Goal: Task Accomplishment & Management: Use online tool/utility

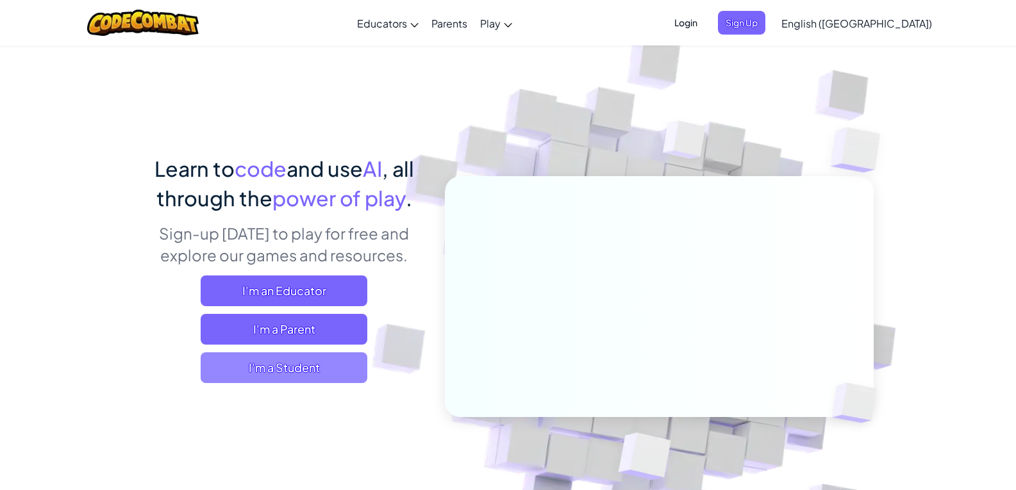
click at [288, 369] on span "I'm a Student" at bounding box center [284, 367] width 167 height 31
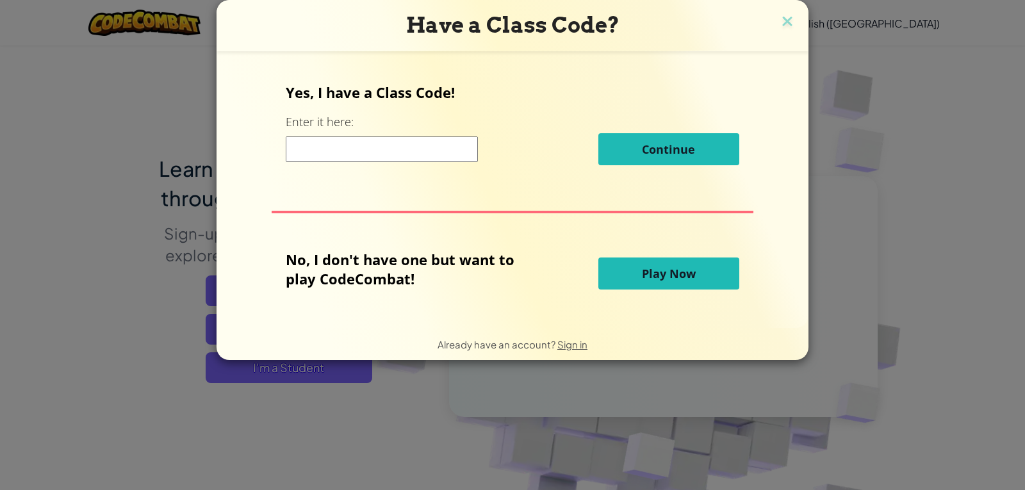
click at [374, 148] on input at bounding box center [382, 150] width 192 height 26
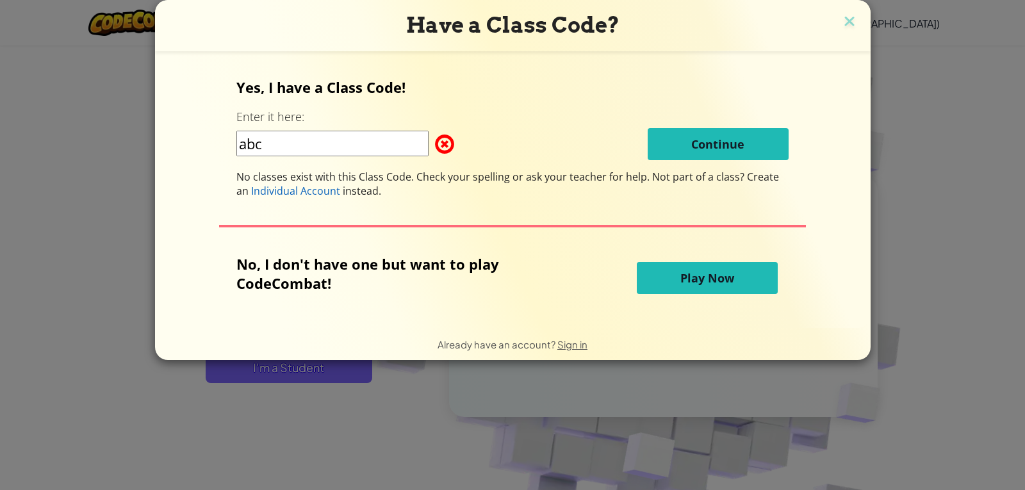
click at [392, 134] on input "abc" at bounding box center [332, 144] width 192 height 26
type input "a"
click at [697, 285] on span "Play Now" at bounding box center [708, 277] width 54 height 15
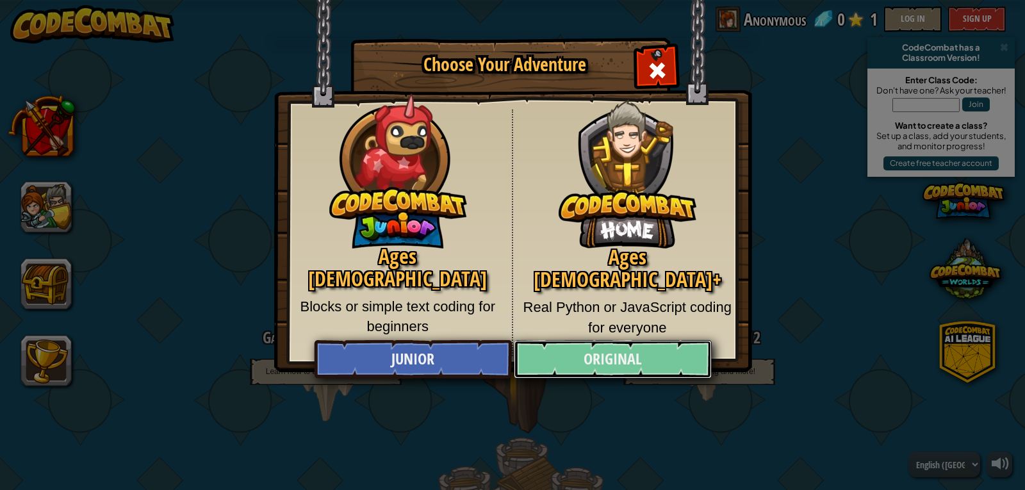
click at [608, 350] on link "Original" at bounding box center [612, 359] width 197 height 38
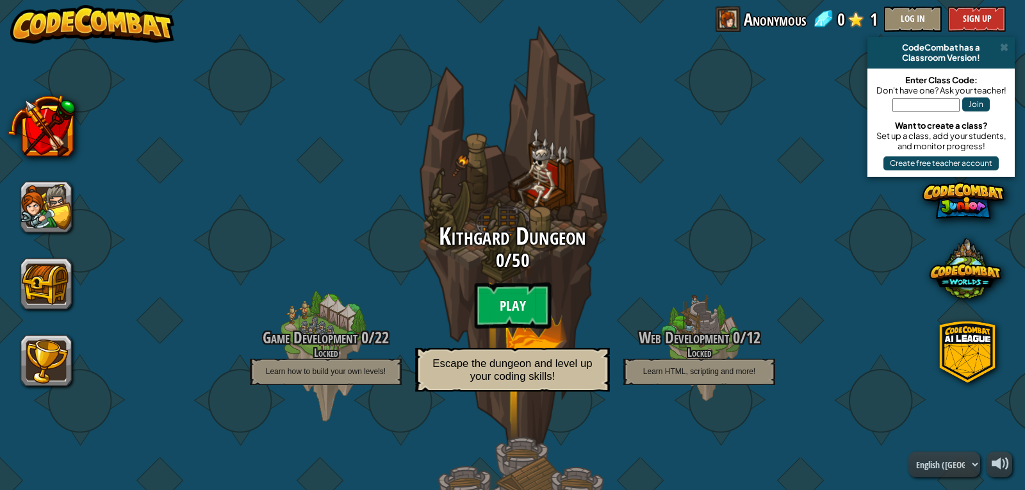
click at [507, 289] on btn "Play" at bounding box center [512, 306] width 77 height 46
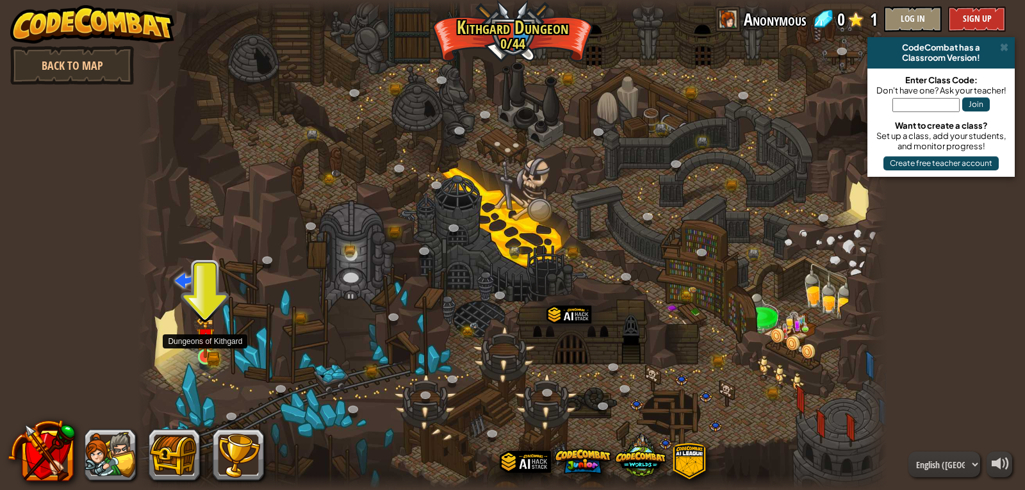
click at [211, 358] on img at bounding box center [205, 338] width 19 height 42
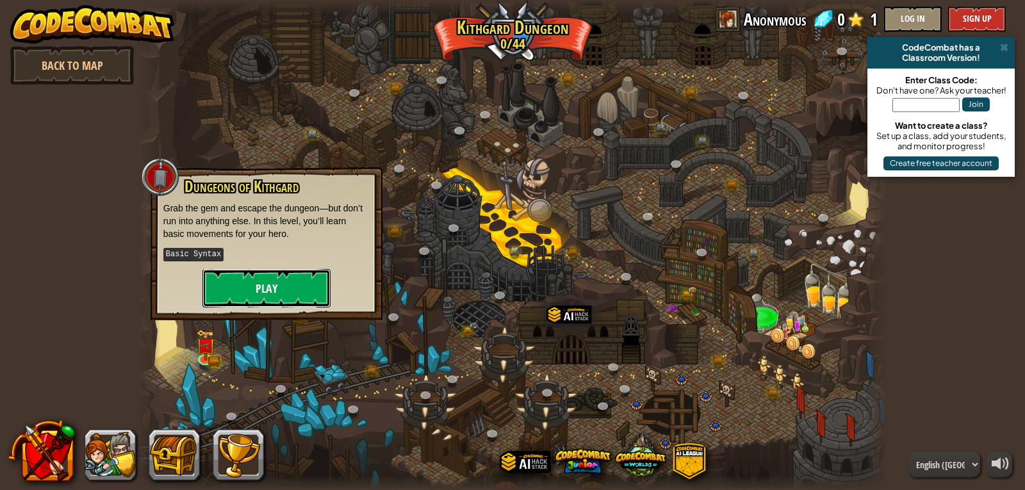
click at [268, 292] on button "Play" at bounding box center [267, 288] width 128 height 38
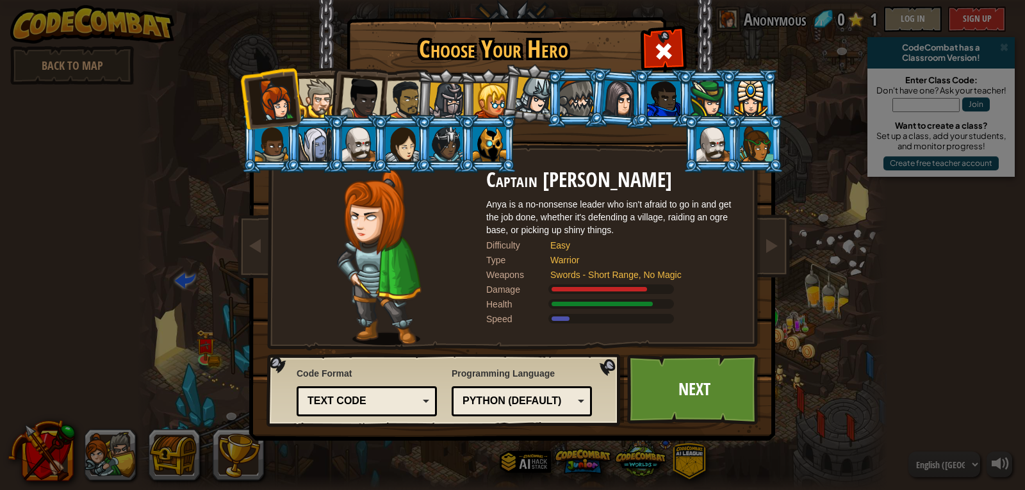
click at [361, 136] on div at bounding box center [358, 144] width 33 height 35
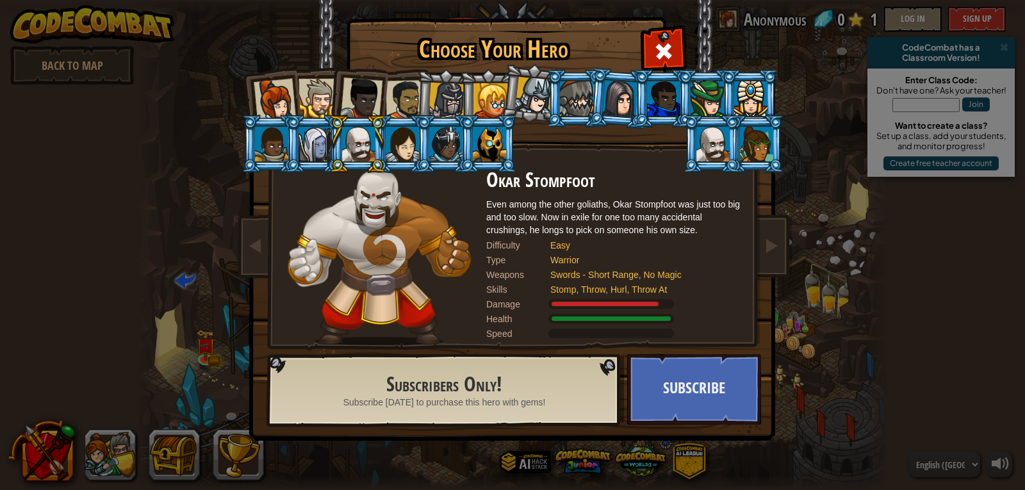
click at [567, 103] on div at bounding box center [576, 98] width 33 height 35
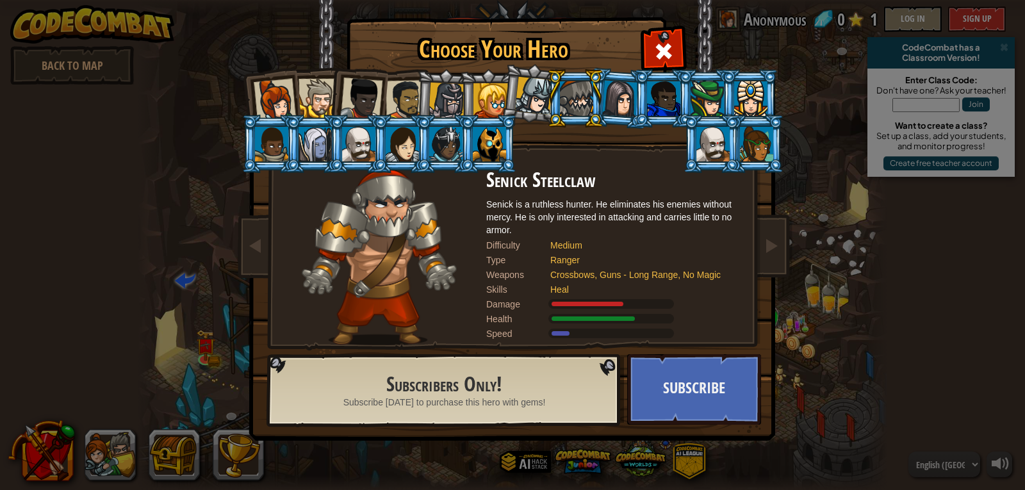
click at [490, 153] on div at bounding box center [489, 144] width 33 height 35
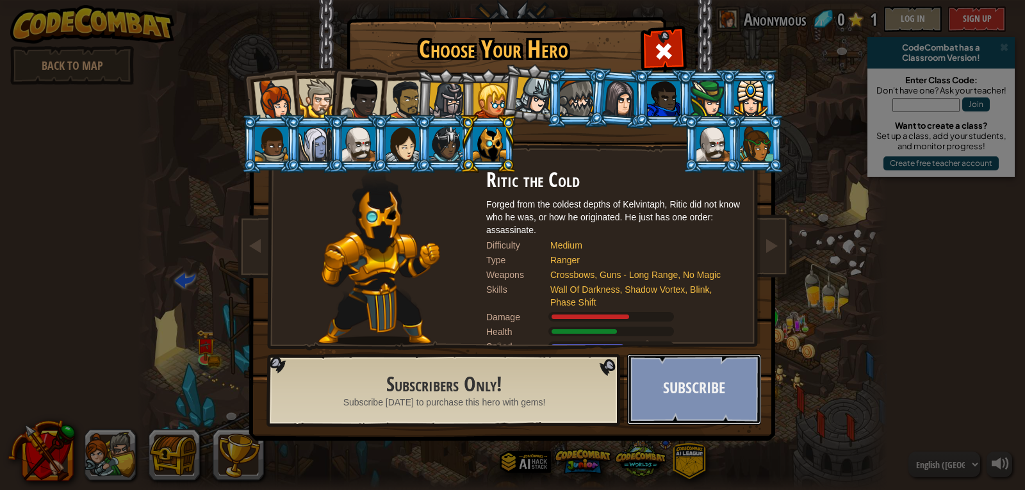
click at [675, 399] on button "Subscribe" at bounding box center [694, 389] width 134 height 70
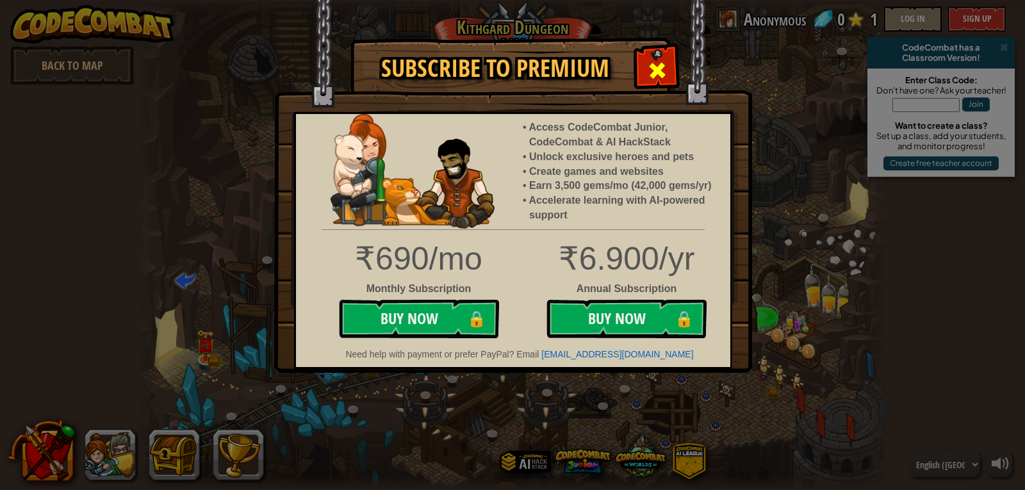
click at [660, 57] on div at bounding box center [657, 69] width 40 height 40
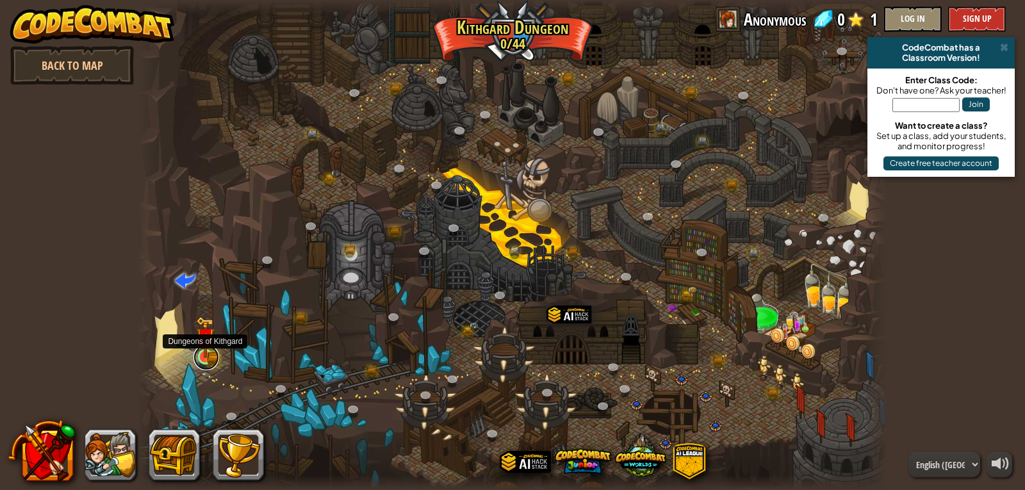
click at [214, 359] on link at bounding box center [207, 358] width 26 height 26
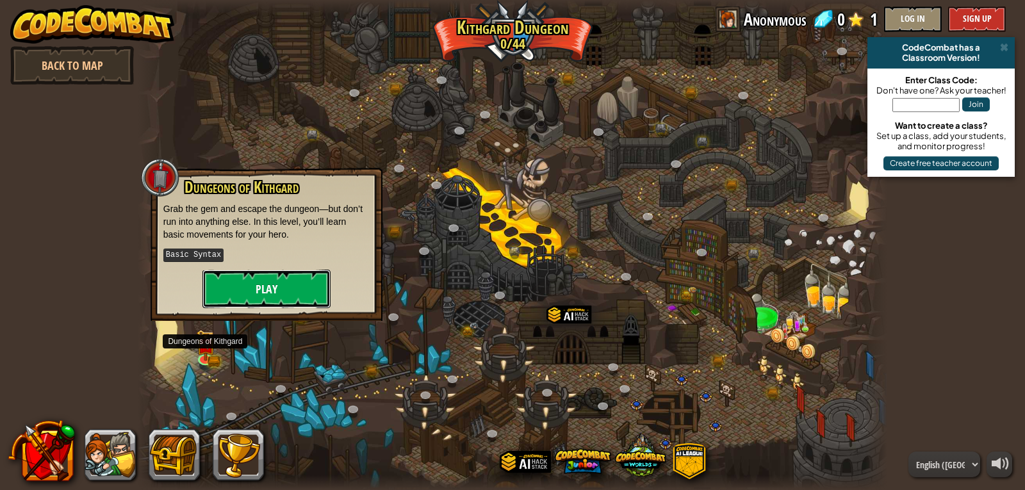
click at [251, 290] on button "Play" at bounding box center [267, 289] width 128 height 38
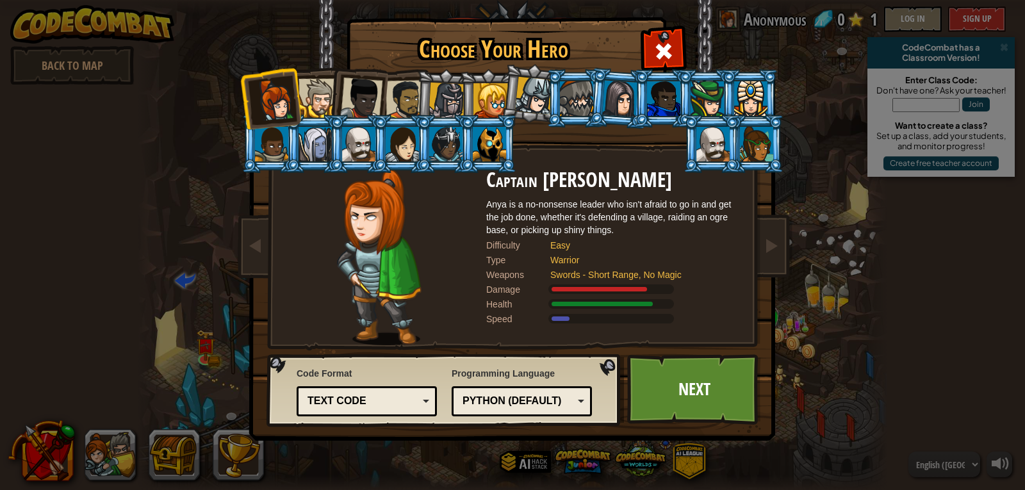
click at [353, 149] on div at bounding box center [358, 144] width 33 height 35
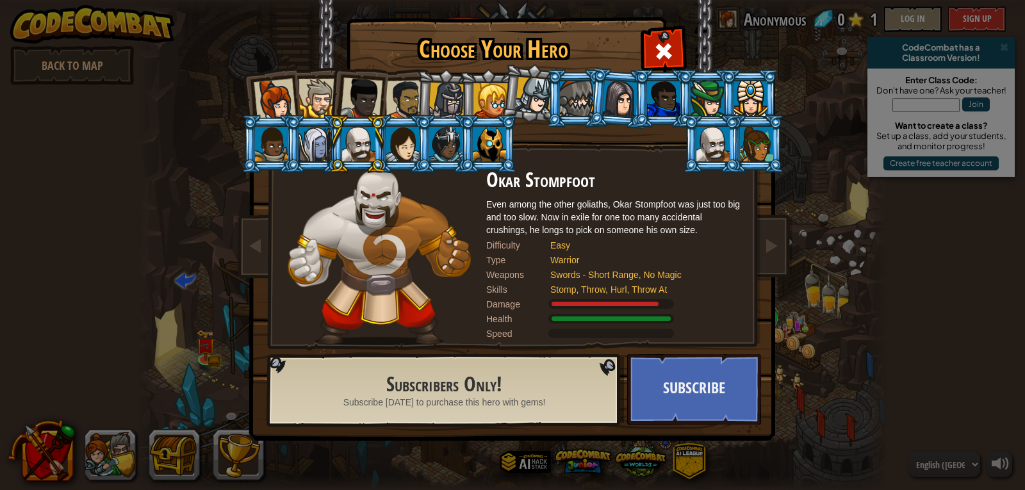
click at [317, 94] on div at bounding box center [318, 98] width 39 height 39
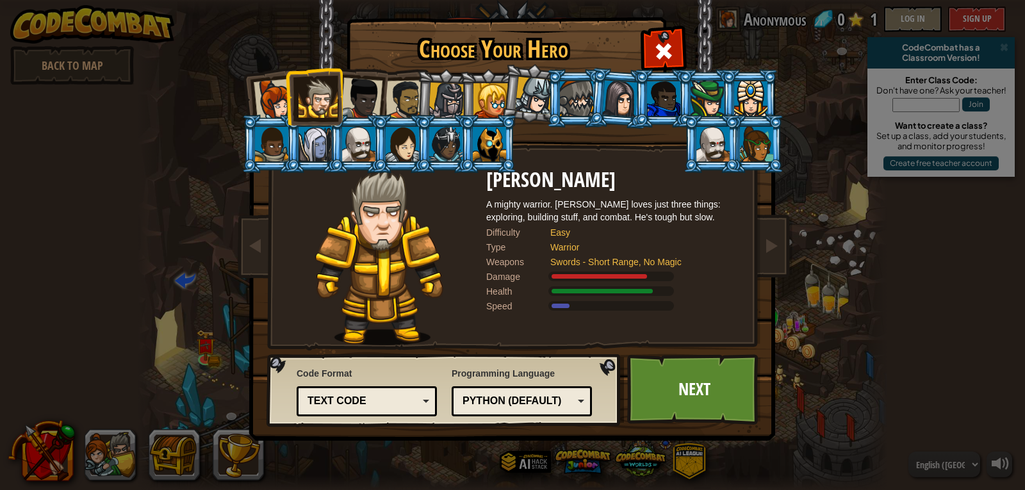
click at [361, 104] on div at bounding box center [361, 99] width 42 height 42
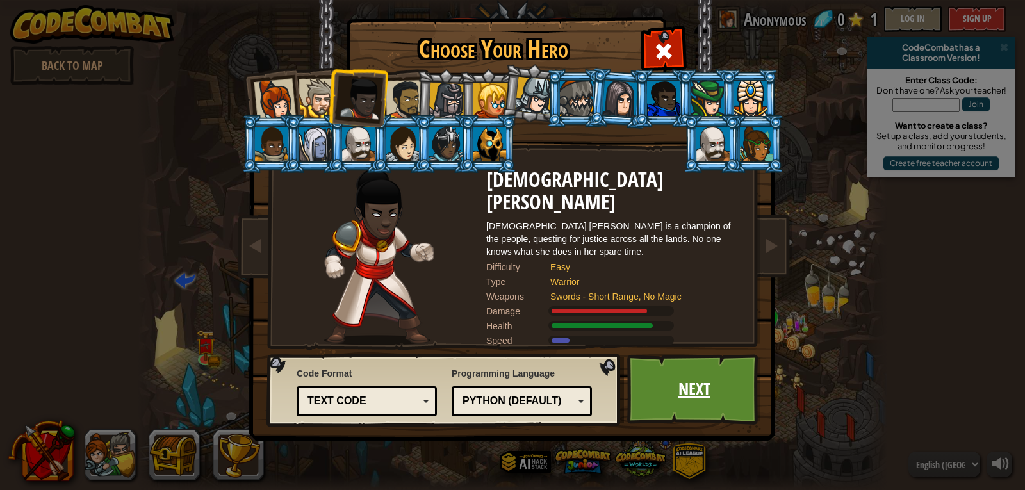
click at [672, 402] on link "Next" at bounding box center [694, 389] width 134 height 70
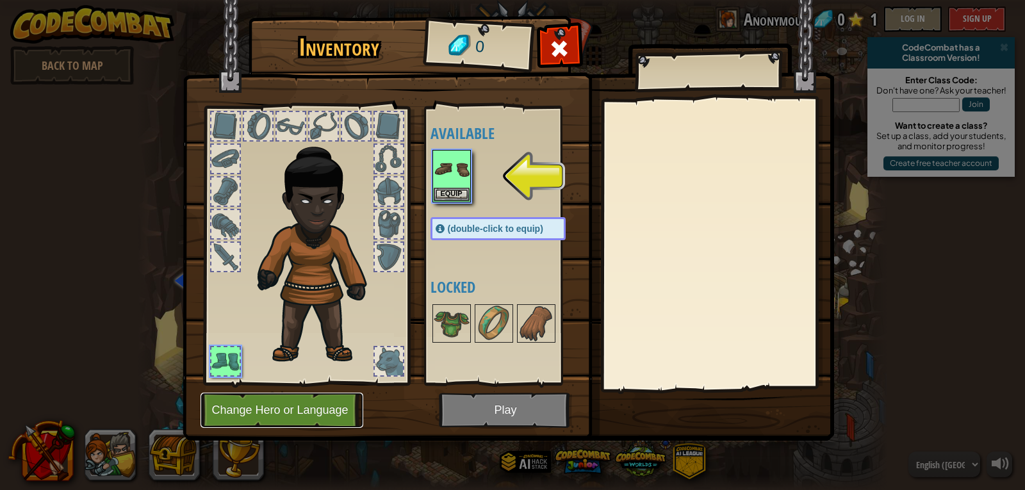
click at [267, 402] on button "Change Hero or Language" at bounding box center [282, 410] width 163 height 35
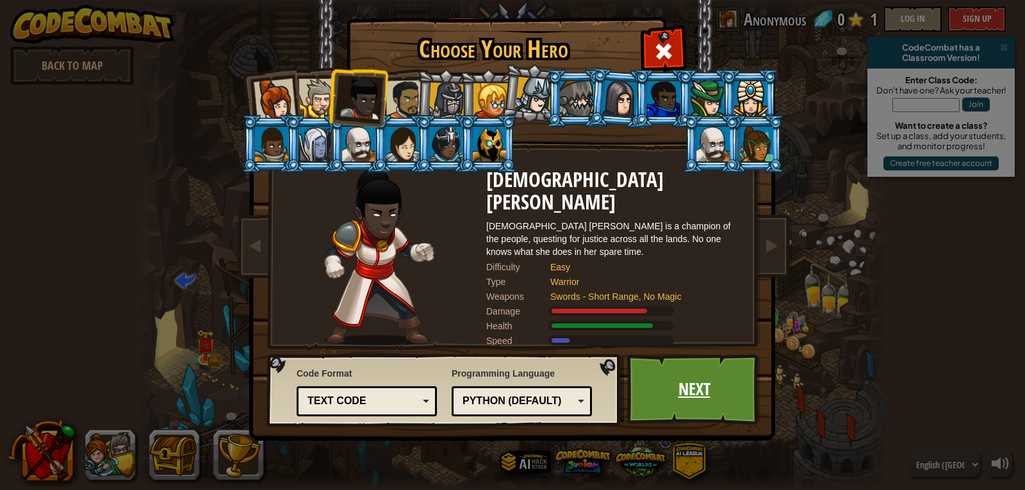
click at [711, 373] on link "Next" at bounding box center [694, 389] width 134 height 70
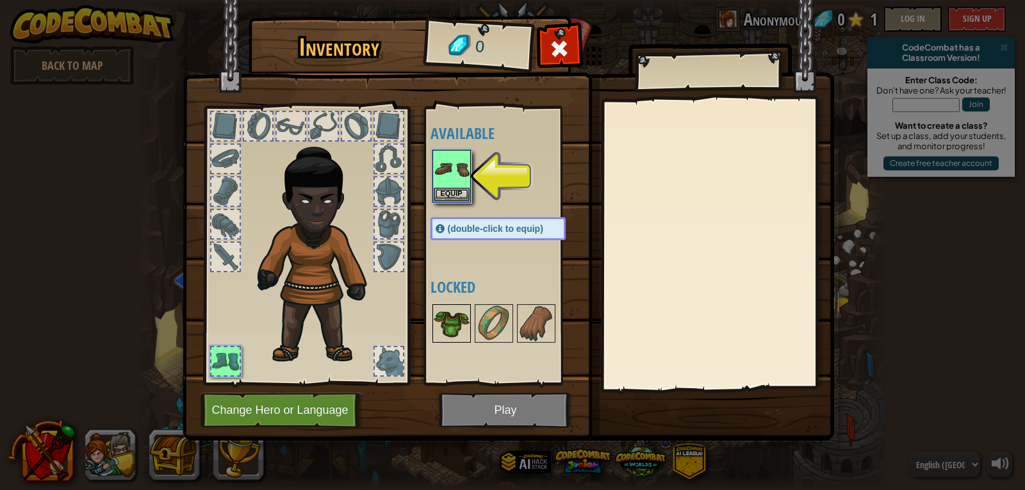
click at [455, 327] on img at bounding box center [452, 324] width 36 height 36
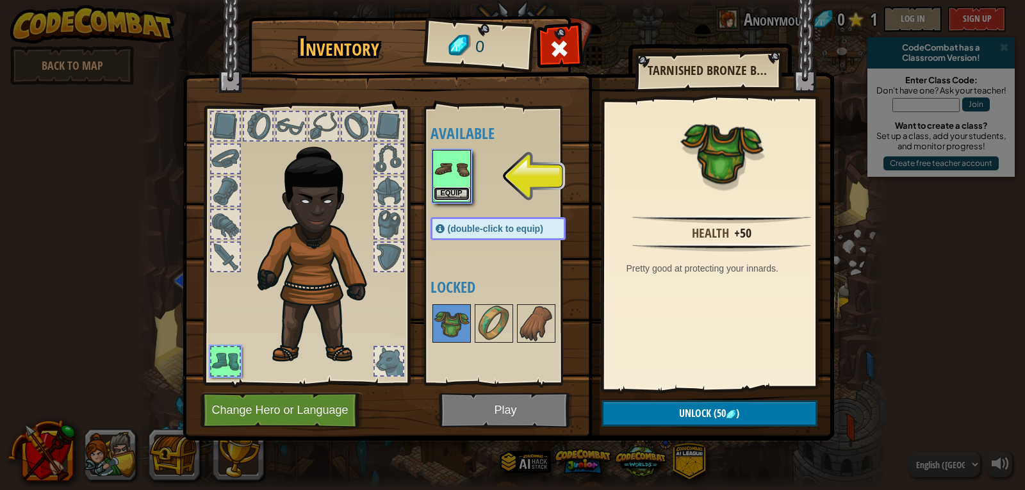
click at [463, 193] on button "Equip" at bounding box center [452, 193] width 36 height 13
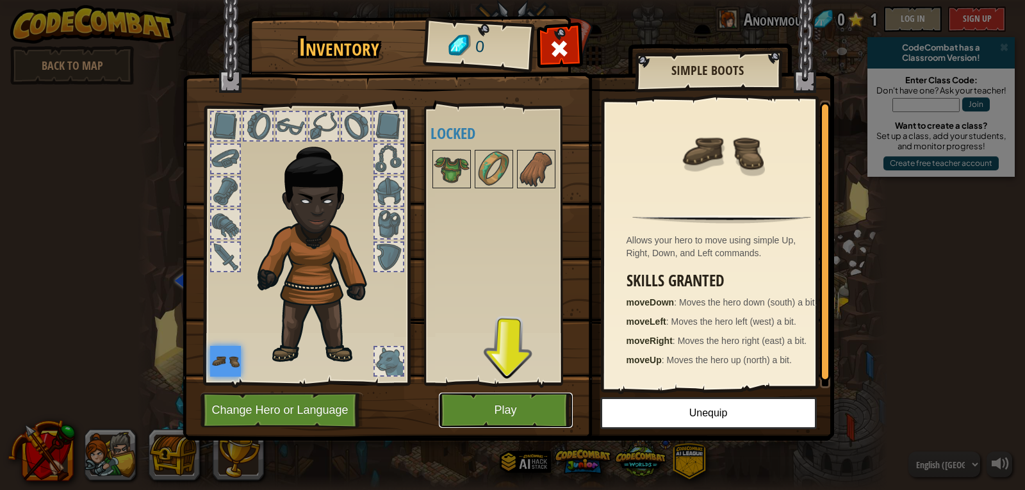
click at [517, 409] on button "Play" at bounding box center [506, 410] width 134 height 35
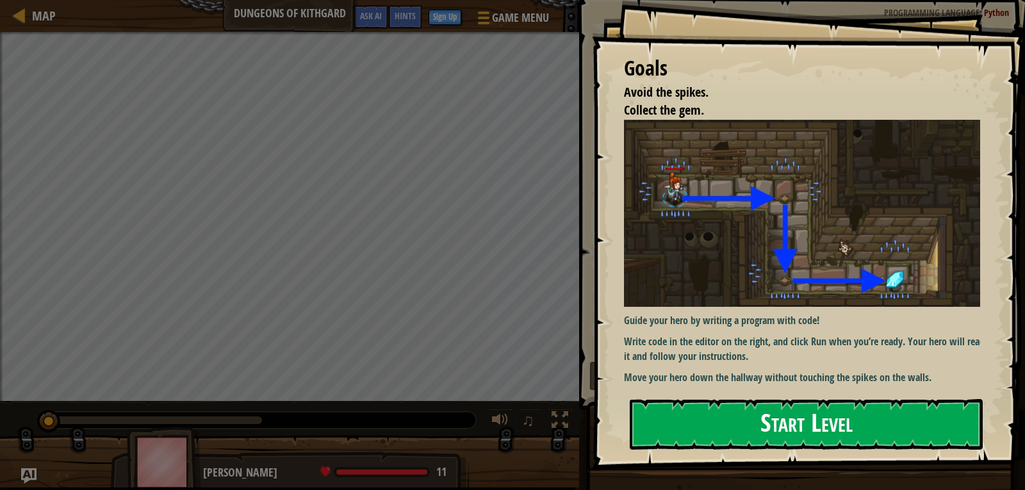
click at [670, 419] on button "Start Level" at bounding box center [806, 424] width 353 height 51
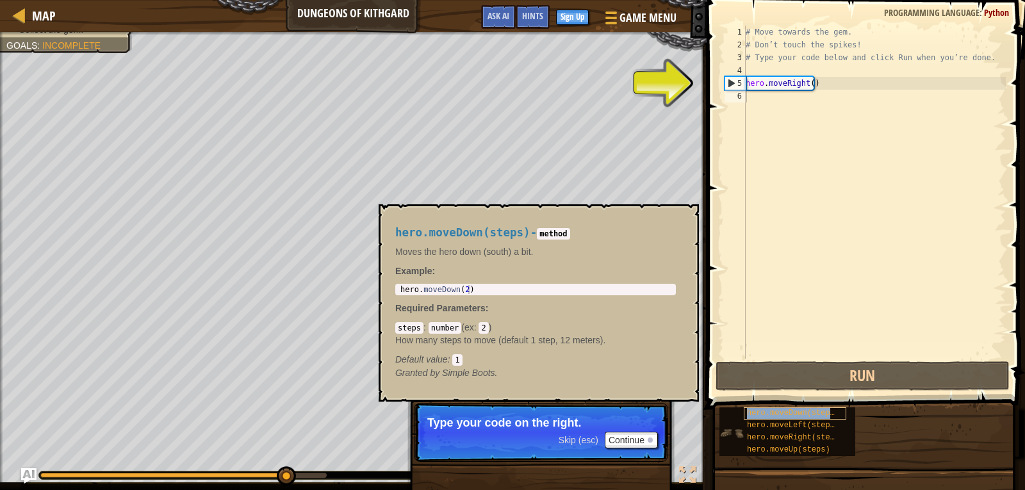
click at [800, 415] on span "hero.moveDown(steps)" at bounding box center [793, 413] width 92 height 9
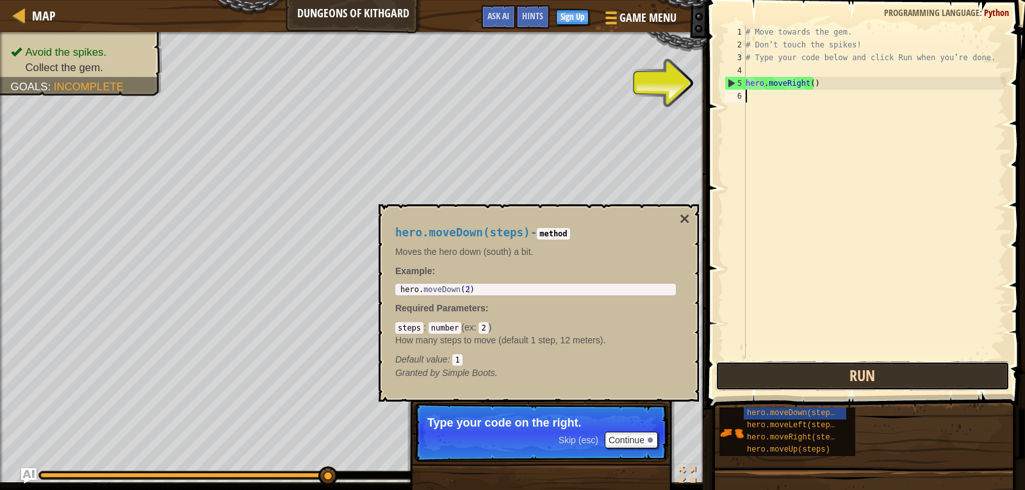
click at [832, 379] on button "Run" at bounding box center [863, 375] width 294 height 29
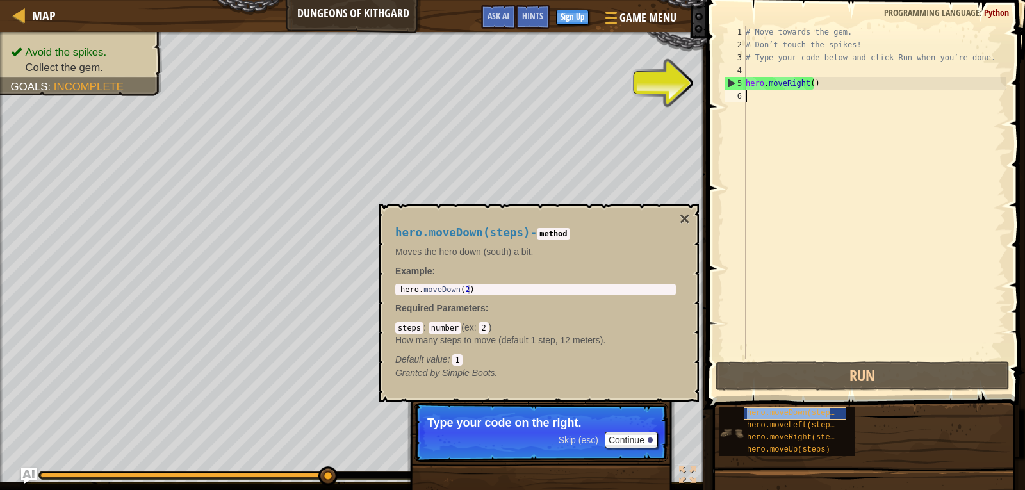
click at [781, 408] on div "hero.moveDown(steps)" at bounding box center [795, 414] width 103 height 12
click at [798, 415] on span "hero.moveDown(steps)" at bounding box center [793, 413] width 92 height 9
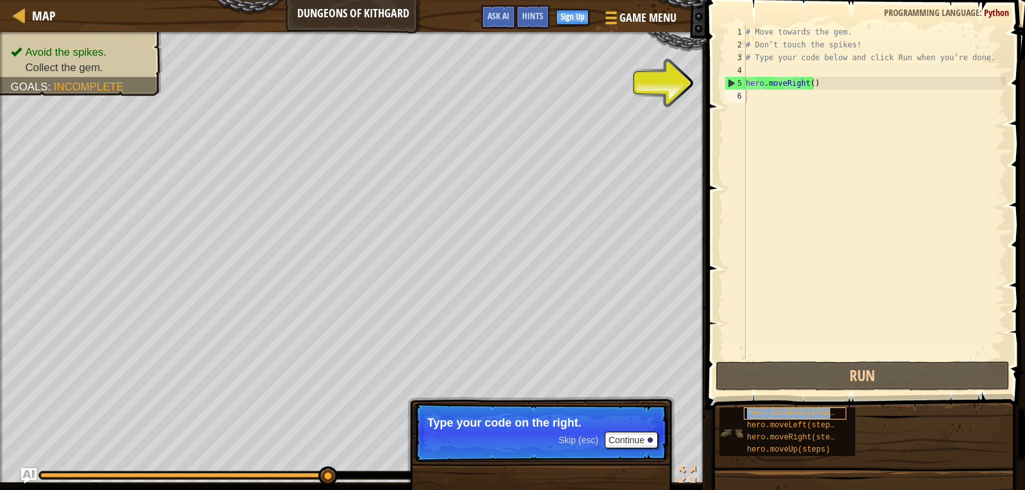
click at [798, 415] on span "hero.moveDown(steps)" at bounding box center [793, 413] width 92 height 9
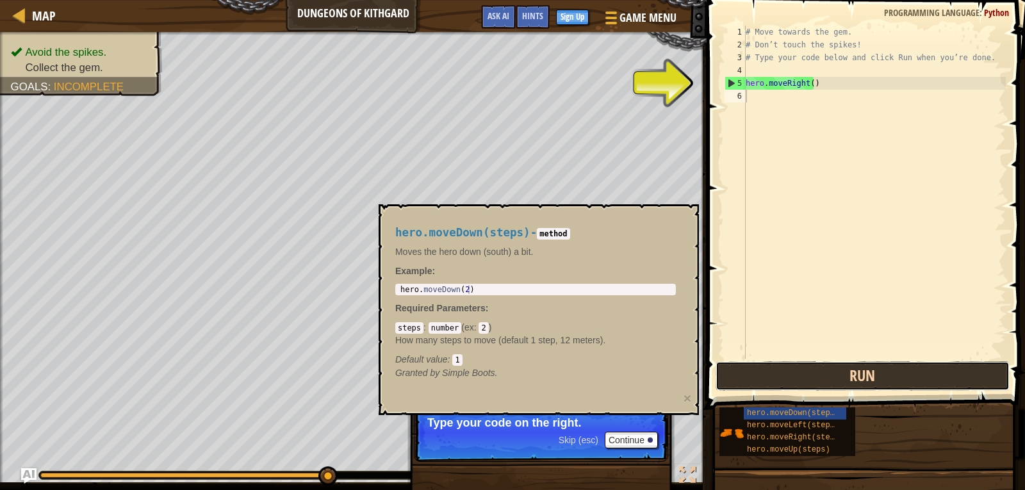
click at [803, 382] on button "Run" at bounding box center [863, 375] width 294 height 29
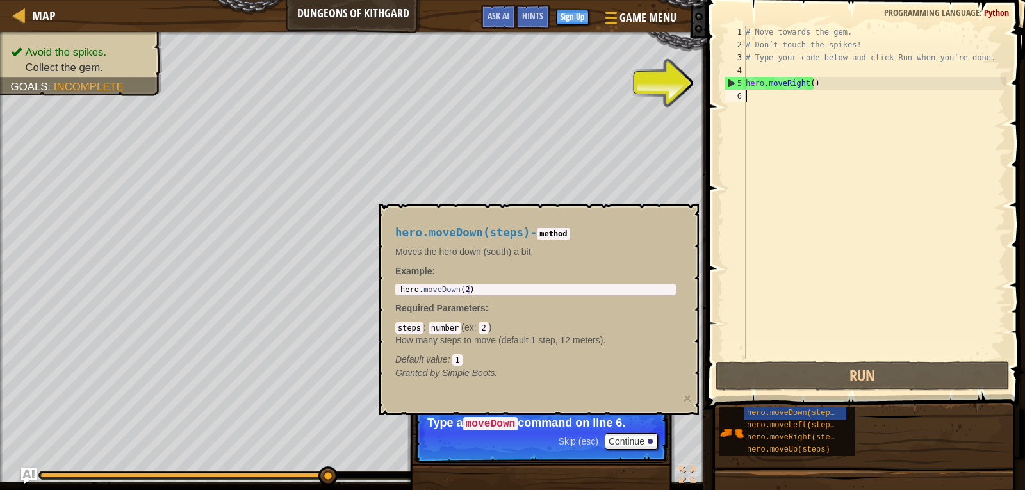
click at [769, 93] on div "# Move towards the gem. # Don’t touch the spikes! # Type your code below and cl…" at bounding box center [874, 205] width 263 height 359
click at [760, 94] on div "# Move towards the gem. # Don’t touch the spikes! # Type your code below and cl…" at bounding box center [874, 205] width 263 height 359
click at [773, 421] on span "hero.moveLeft(steps)" at bounding box center [793, 425] width 92 height 9
click at [771, 408] on div "hero.moveDown(steps)" at bounding box center [795, 414] width 103 height 12
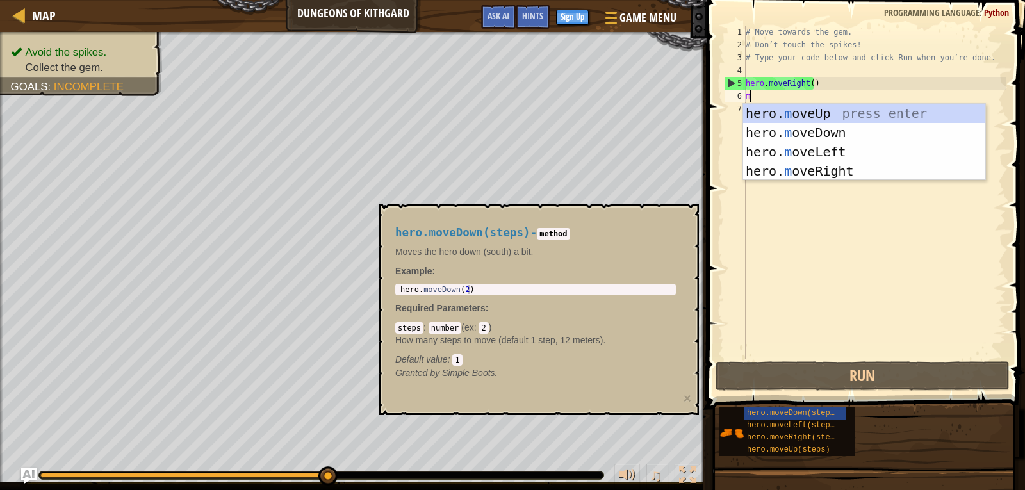
scroll to position [6, 0]
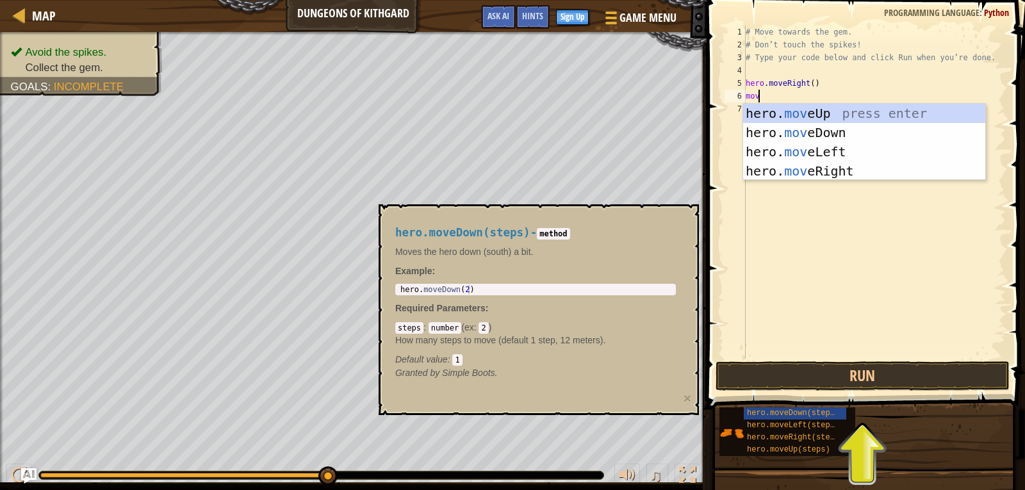
type textarea "move"
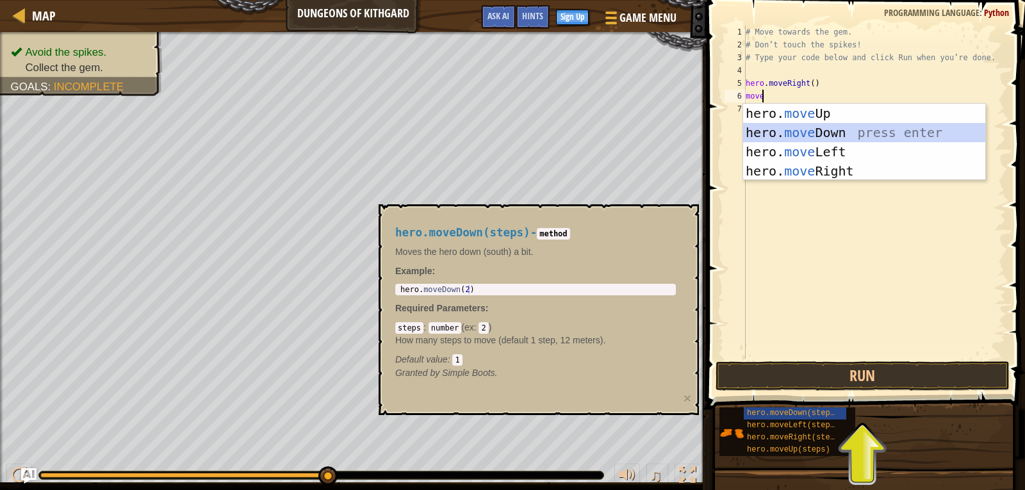
click at [823, 132] on div "hero. move Up press enter hero. move Down press enter hero. move Left press ent…" at bounding box center [864, 161] width 242 height 115
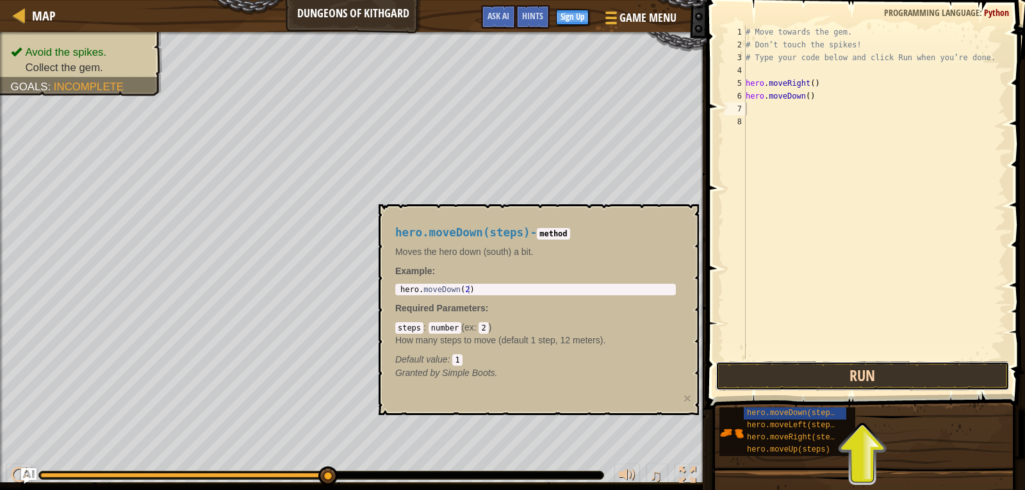
click at [797, 386] on button "Run" at bounding box center [863, 375] width 294 height 29
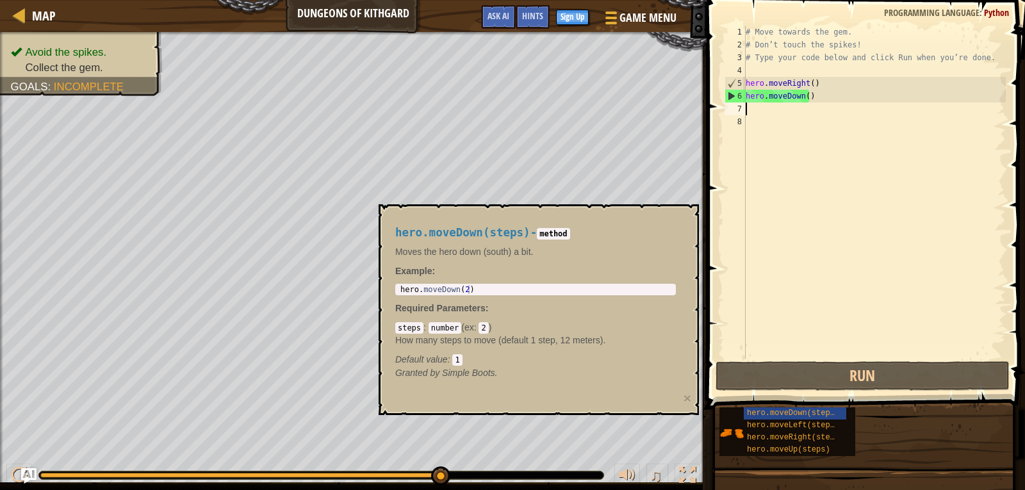
click at [782, 108] on div "# Move towards the gem. # Don’t touch the spikes! # Type your code below and cl…" at bounding box center [874, 205] width 263 height 359
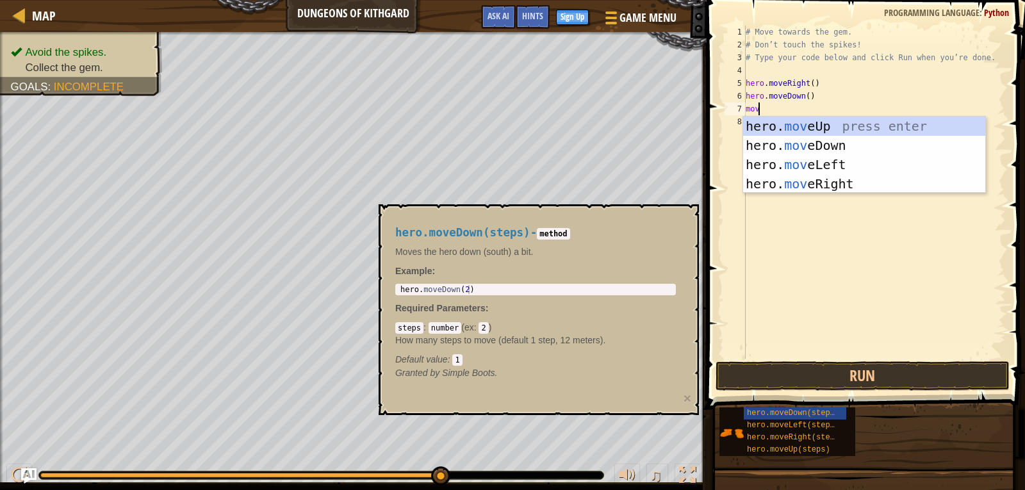
type textarea "move"
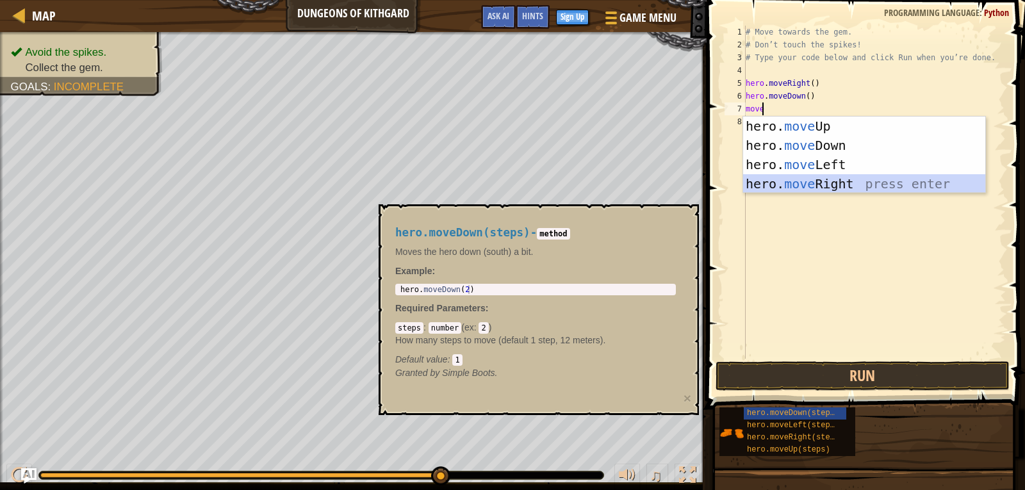
click at [823, 183] on div "hero. move Up press enter hero. move Down press enter hero. move Left press ent…" at bounding box center [864, 174] width 242 height 115
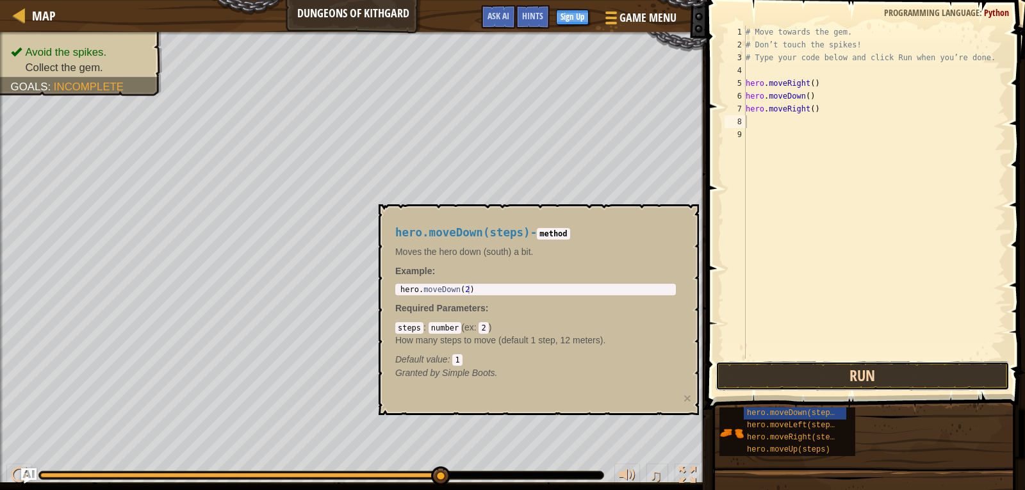
click at [836, 373] on button "Run" at bounding box center [863, 375] width 294 height 29
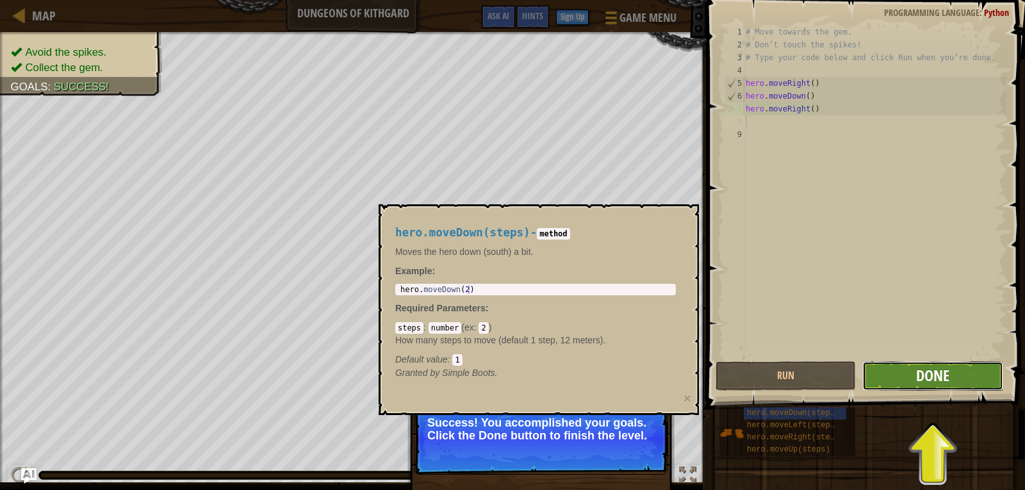
click at [929, 372] on span "Done" at bounding box center [932, 375] width 33 height 21
